Goal: Entertainment & Leisure: Consume media (video, audio)

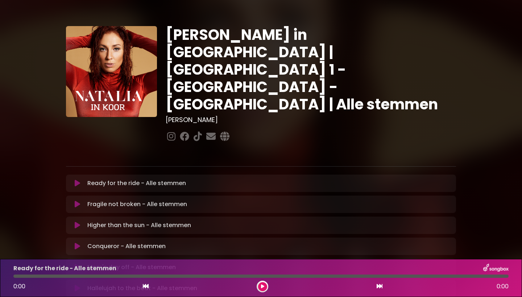
click at [78, 180] on icon at bounding box center [77, 183] width 5 height 7
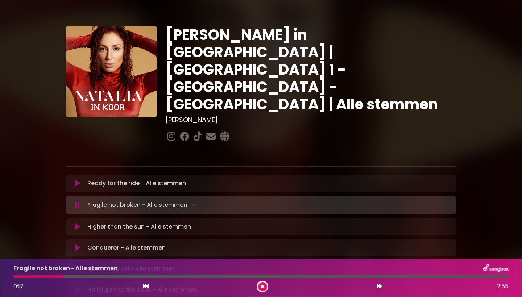
click at [16, 280] on div "Fragile not broken - Alle stemmen 0:17 2:55" at bounding box center [260, 278] width 503 height 29
click at [16, 278] on div "Fragile not broken - Alle stemmen 0:19 2:55" at bounding box center [260, 278] width 503 height 29
click at [15, 276] on div at bounding box center [42, 276] width 58 height 3
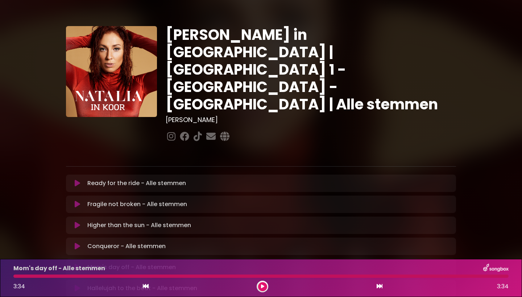
click at [76, 243] on icon at bounding box center [77, 246] width 5 height 7
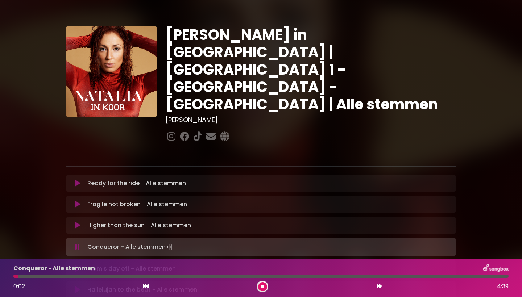
click at [76, 243] on icon at bounding box center [77, 246] width 5 height 7
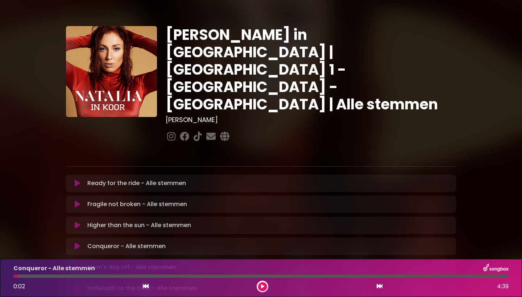
click at [78, 243] on icon at bounding box center [77, 246] width 5 height 7
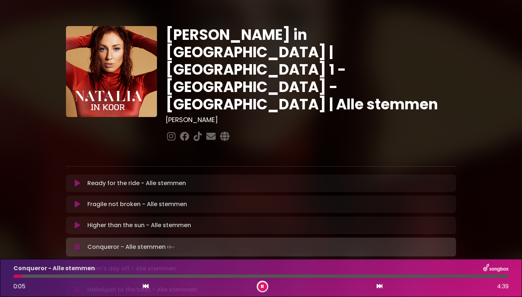
click at [146, 284] on icon at bounding box center [146, 286] width 6 height 6
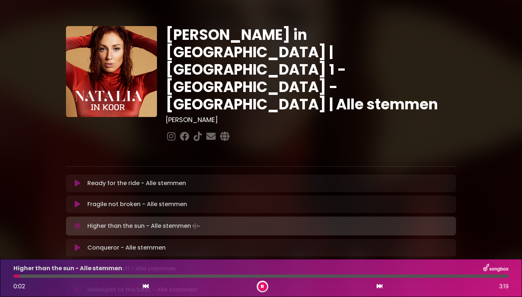
click at [381, 285] on icon at bounding box center [379, 286] width 6 height 6
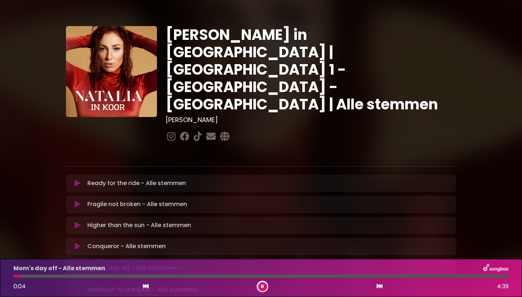
click at [380, 286] on icon at bounding box center [379, 286] width 6 height 6
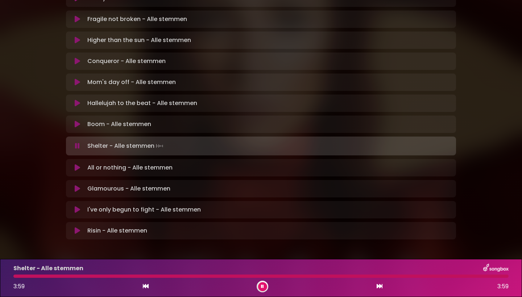
scroll to position [184, 0]
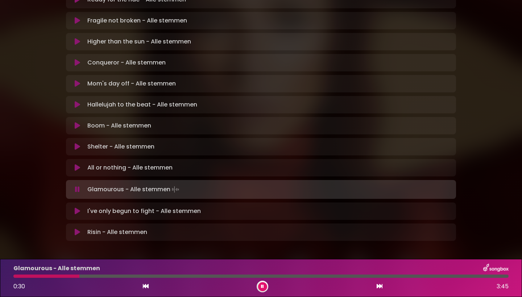
click at [16, 276] on div at bounding box center [46, 276] width 66 height 3
